Goal: Navigation & Orientation: Find specific page/section

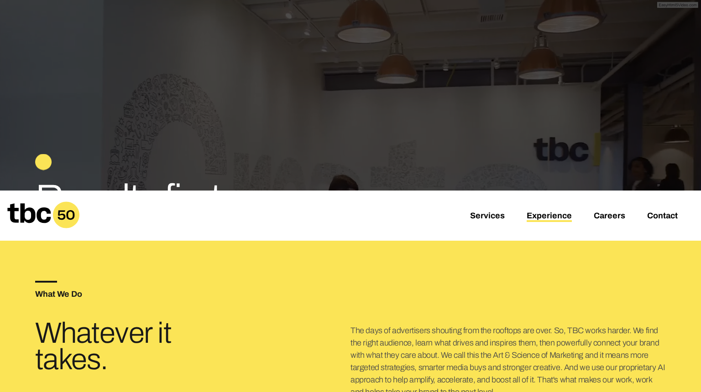
scroll to position [155, 0]
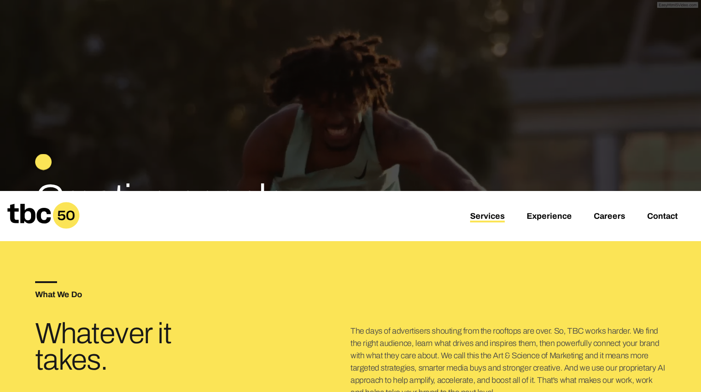
click at [498, 217] on link "Services" at bounding box center [487, 217] width 35 height 11
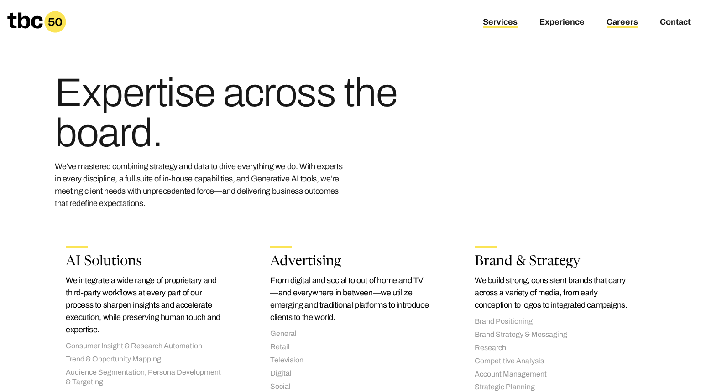
click at [628, 23] on link "Careers" at bounding box center [622, 22] width 31 height 11
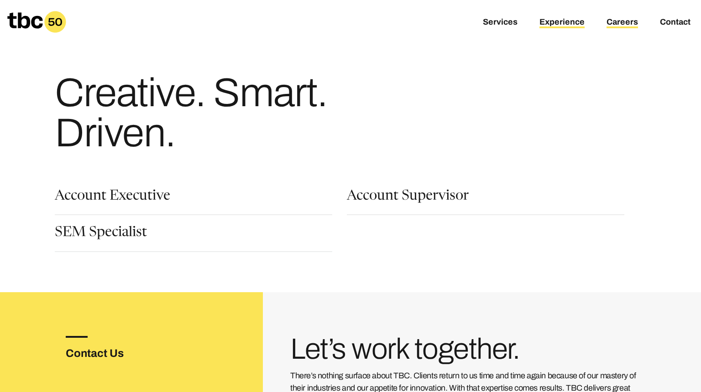
click at [566, 20] on link "Experience" at bounding box center [561, 22] width 45 height 11
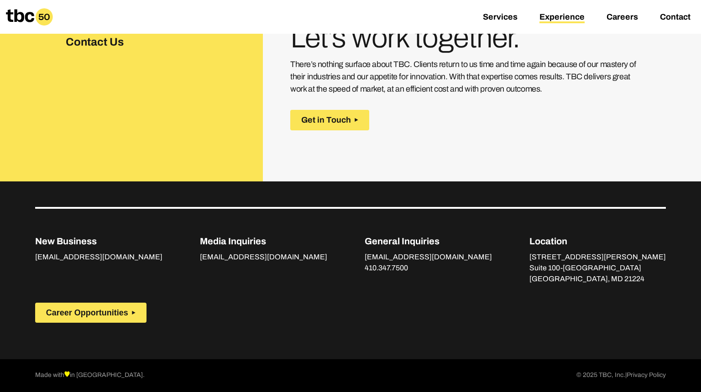
scroll to position [1404, 0]
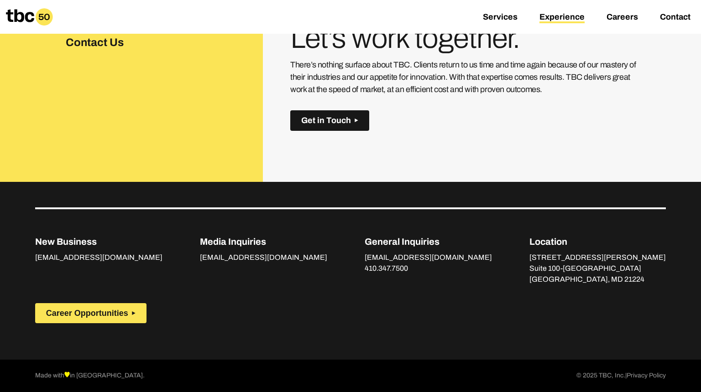
click at [319, 124] on span "Get in Touch" at bounding box center [326, 121] width 50 height 10
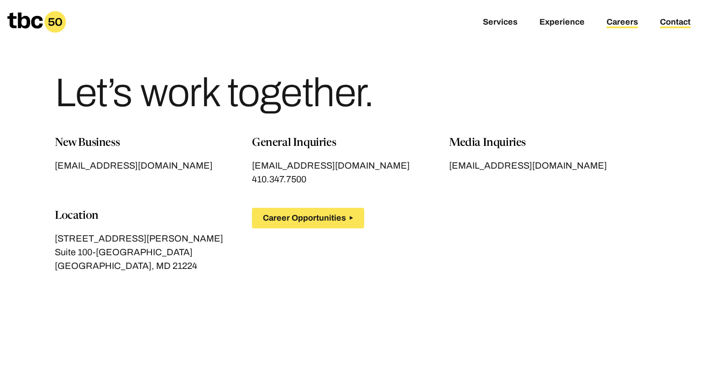
click at [612, 23] on link "Careers" at bounding box center [622, 22] width 31 height 11
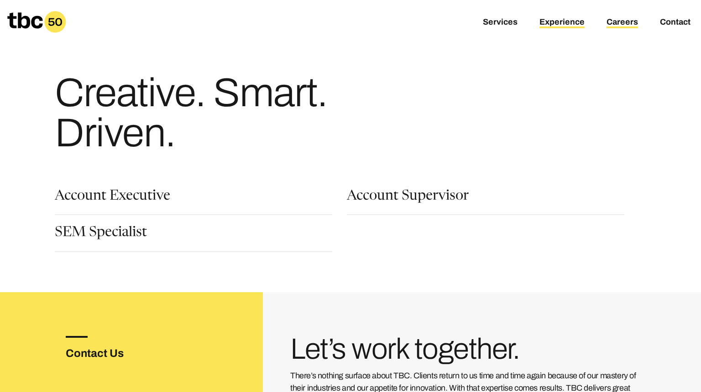
click at [548, 24] on link "Experience" at bounding box center [561, 22] width 45 height 11
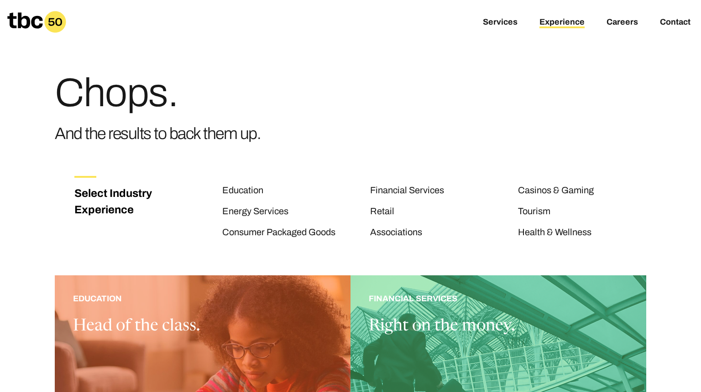
click at [483, 27] on div "Services Experience Careers Contact" at bounding box center [350, 22] width 701 height 44
click at [491, 22] on link "Services" at bounding box center [500, 22] width 35 height 11
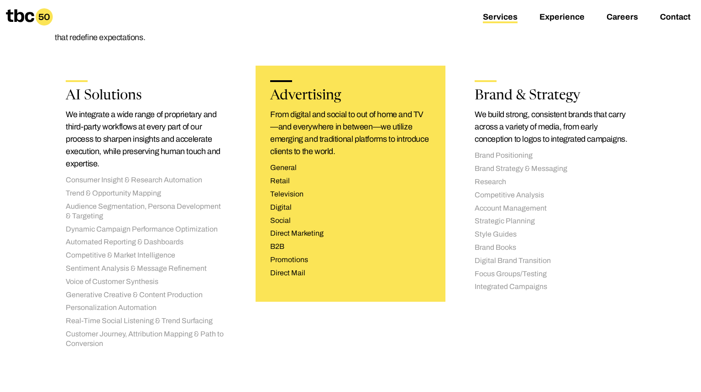
scroll to position [171, 0]
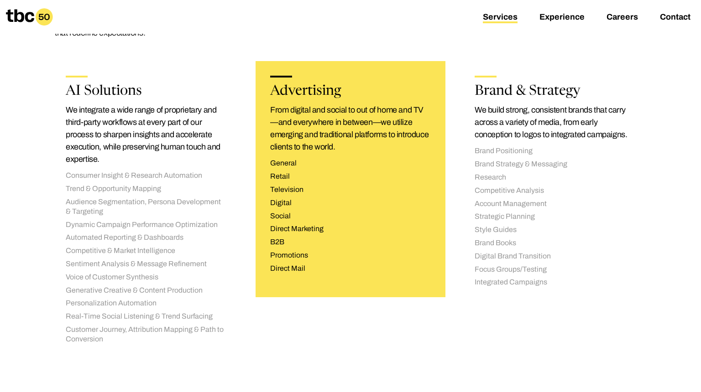
click at [373, 180] on li "Retail" at bounding box center [350, 177] width 161 height 10
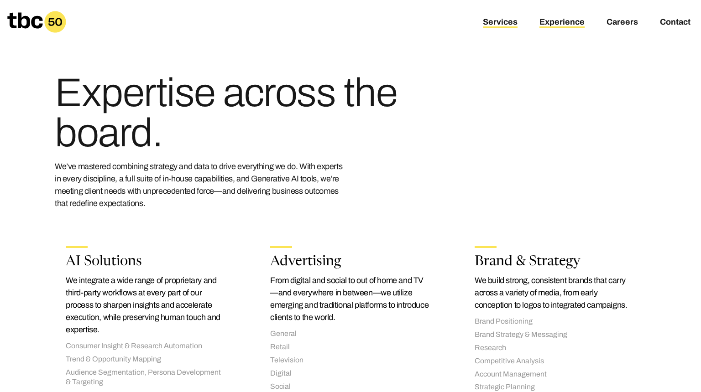
scroll to position [0, 0]
click at [566, 22] on link "Experience" at bounding box center [561, 22] width 45 height 11
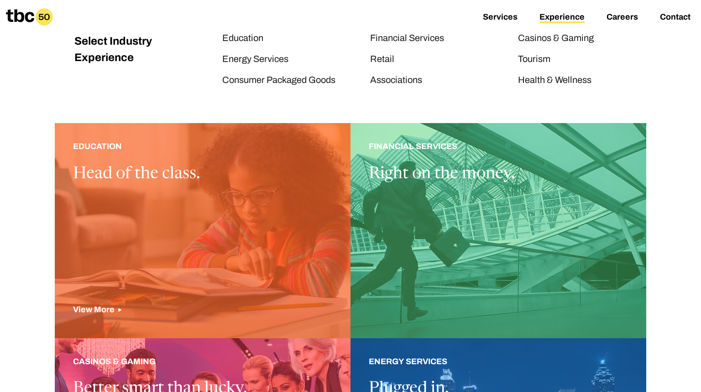
scroll to position [155, 0]
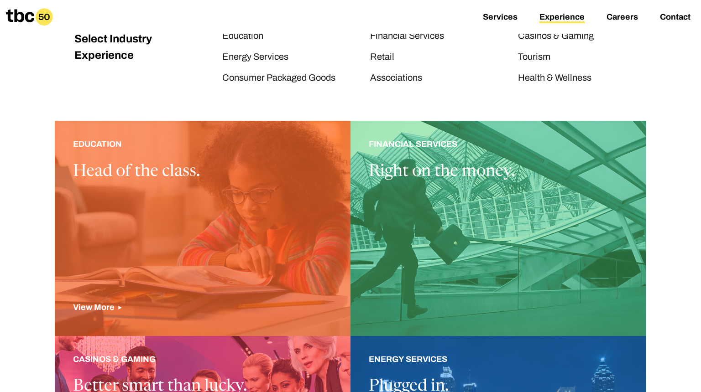
click at [308, 215] on div at bounding box center [203, 228] width 296 height 215
